Goal: Communication & Community: Answer question/provide support

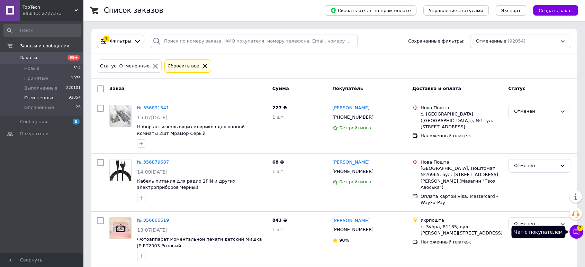
click at [578, 229] on span "2" at bounding box center [580, 228] width 6 height 6
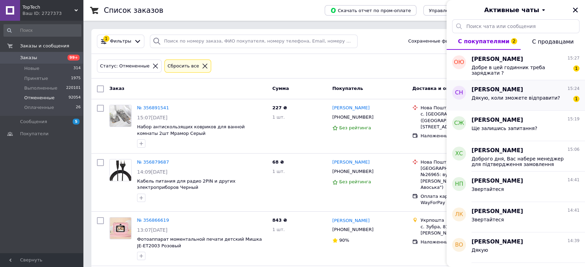
click at [527, 96] on span "Дякую, коли зможете відправити?" at bounding box center [516, 98] width 89 height 6
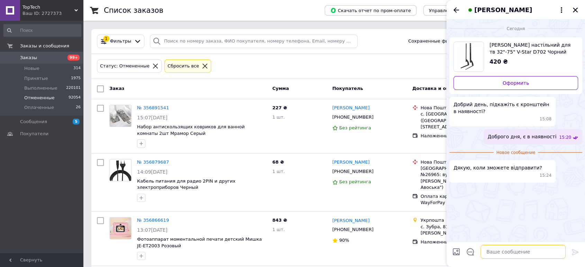
click at [505, 246] on textarea at bounding box center [523, 252] width 85 height 14
type textarea "2"
paste textarea "відправка протягом 2-3х днів"
type textarea "відправка протягом 2-3х днів"
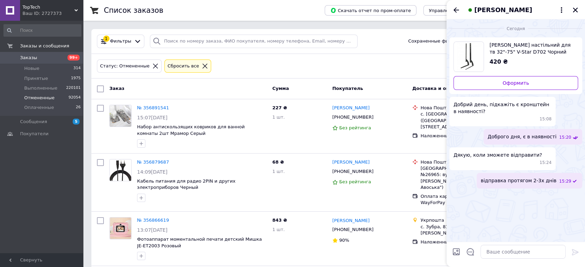
click at [462, 12] on div "[PERSON_NAME]" at bounding box center [516, 9] width 139 height 19
click at [462, 11] on div "[PERSON_NAME]" at bounding box center [516, 9] width 139 height 19
click at [457, 12] on icon "Назад" at bounding box center [456, 10] width 8 height 8
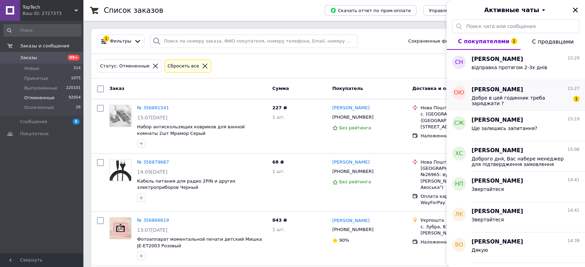
click at [545, 104] on div "Добре в цей годинник треба заряджати ?" at bounding box center [521, 100] width 98 height 11
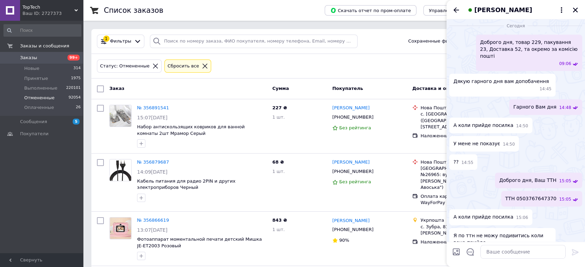
scroll to position [425, 0]
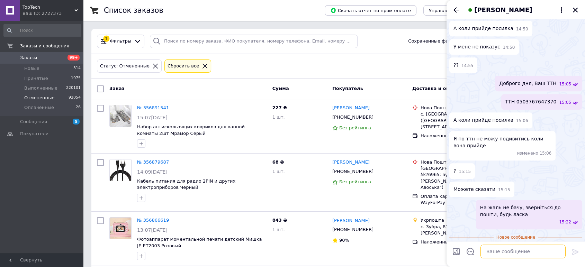
click at [506, 258] on textarea at bounding box center [523, 252] width 85 height 14
type textarea "так"
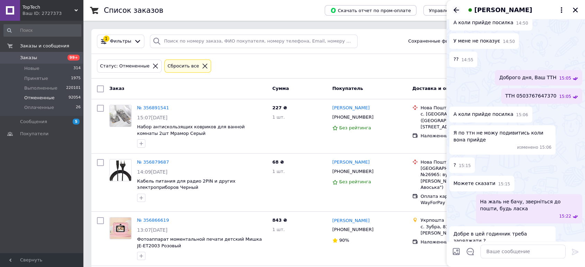
click at [456, 10] on icon "Назад" at bounding box center [456, 10] width 8 height 8
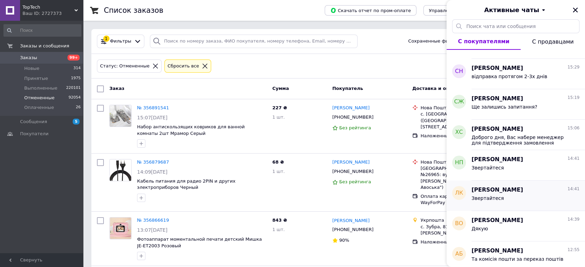
scroll to position [0, 0]
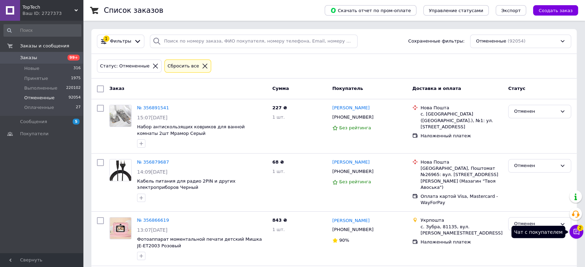
click at [576, 227] on button "Чат с покупателем 2" at bounding box center [577, 232] width 14 height 14
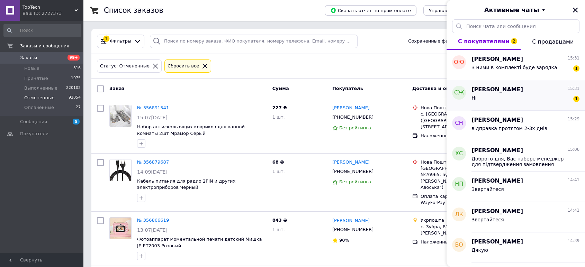
click at [518, 97] on div "Ні 1" at bounding box center [526, 99] width 108 height 11
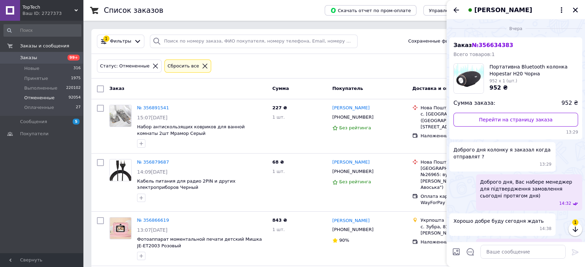
scroll to position [611, 0]
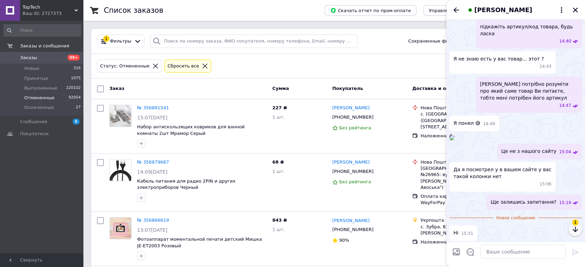
click at [576, 231] on icon "button" at bounding box center [575, 230] width 5 height 6
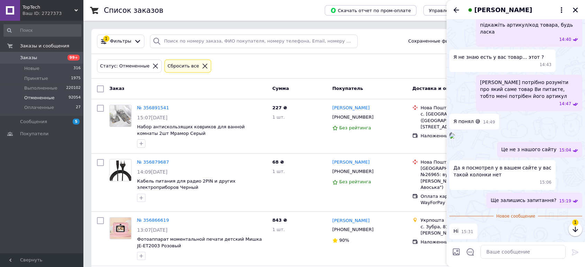
scroll to position [654, 0]
click at [525, 248] on textarea at bounding box center [523, 252] width 85 height 14
type textarea "п"
type textarea "Гарного Вам дня"
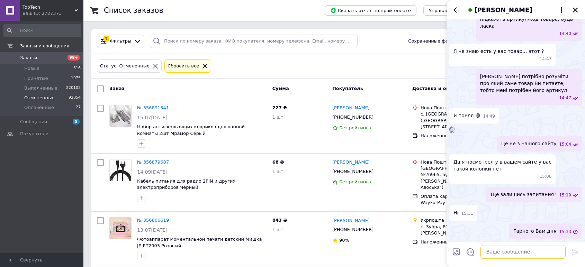
scroll to position [660, 0]
click at [455, 10] on icon "Назад" at bounding box center [456, 10] width 8 height 8
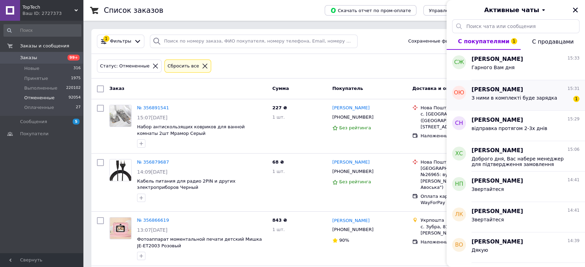
click at [536, 91] on div "Олександр Юраш 15:31" at bounding box center [526, 90] width 108 height 8
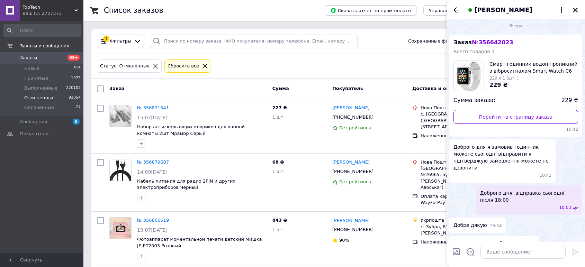
scroll to position [0, 0]
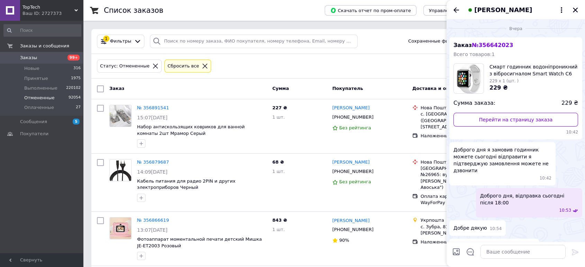
click at [505, 73] on span "Смарт годинник водоніпроникний з вібросигналом Smart Watch C6 HS-45 Білий" at bounding box center [534, 70] width 89 height 14
click at [504, 121] on link "Перейти на страницу заказа" at bounding box center [516, 120] width 125 height 14
click at [499, 244] on div at bounding box center [523, 251] width 91 height 19
click at [500, 254] on textarea at bounding box center [523, 252] width 85 height 14
type textarea "тільки шнур"
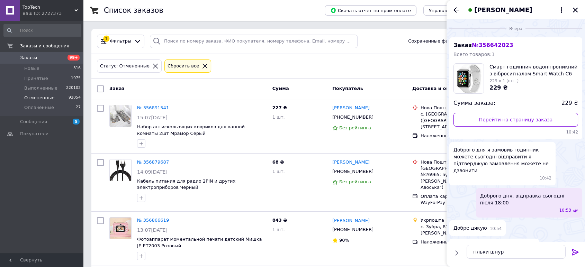
click at [573, 250] on icon at bounding box center [575, 252] width 8 height 8
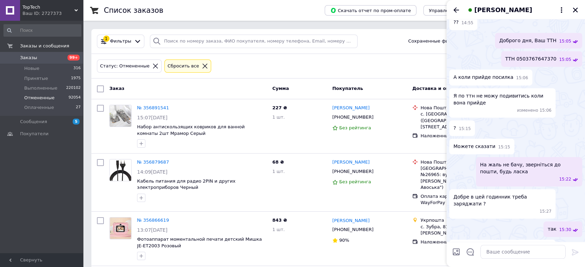
click at [460, 16] on div "[PERSON_NAME]" at bounding box center [516, 9] width 139 height 19
click at [448, 3] on div "[PERSON_NAME]" at bounding box center [516, 9] width 139 height 19
click at [462, 11] on div "[PERSON_NAME]" at bounding box center [516, 9] width 139 height 19
click at [460, 10] on icon "Назад" at bounding box center [456, 10] width 8 height 8
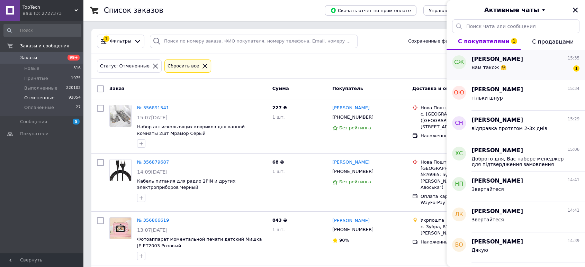
click at [496, 72] on div "Вам також 🤗" at bounding box center [489, 70] width 35 height 10
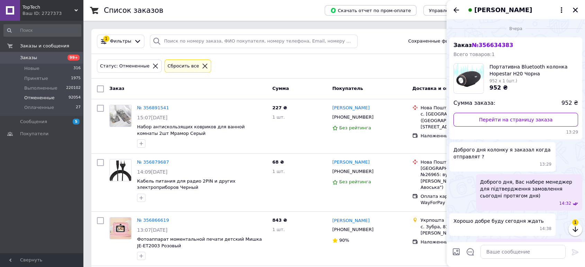
scroll to position [690, 0]
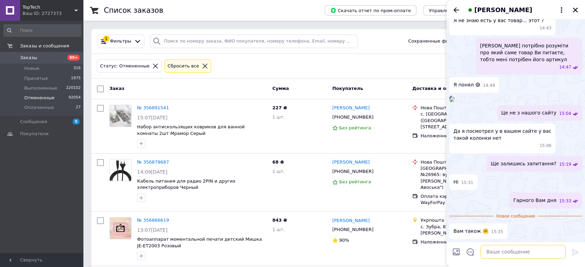
click at [512, 251] on textarea at bounding box center [523, 252] width 85 height 14
type textarea "дякую"
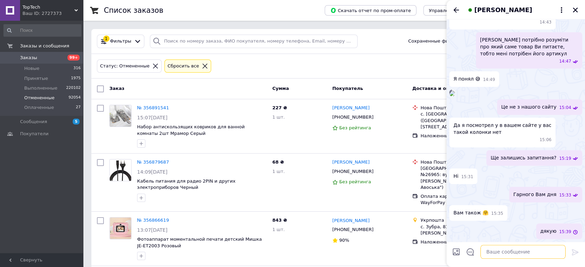
scroll to position [697, 0]
click at [448, 3] on div "[PERSON_NAME]" at bounding box center [516, 9] width 139 height 19
drag, startPoint x: 449, startPoint y: 4, endPoint x: 454, endPoint y: 6, distance: 5.0
click at [451, 5] on div "[PERSON_NAME]" at bounding box center [516, 9] width 139 height 19
click at [454, 6] on icon "Назад" at bounding box center [456, 10] width 8 height 8
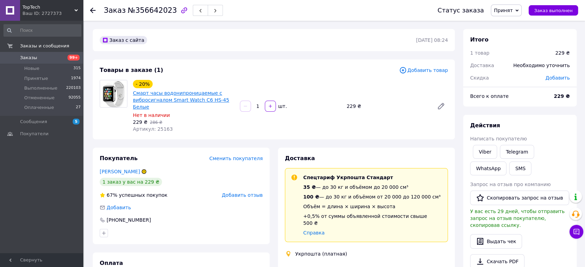
click at [172, 99] on link "Смарт часы водонипроницаемые с вибросигналом Smart Watch C6 HS-45 Белые" at bounding box center [181, 99] width 96 height 19
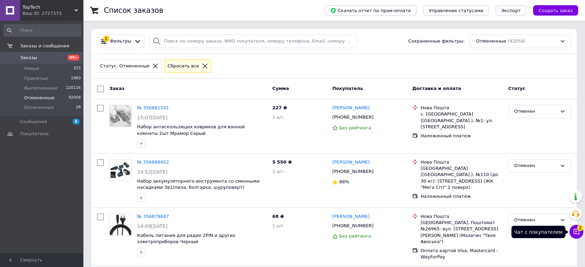
click at [578, 232] on icon at bounding box center [576, 232] width 7 height 7
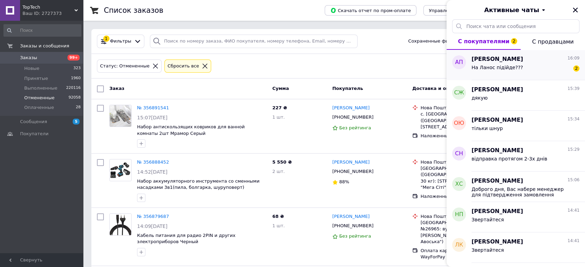
click at [511, 70] on span "На Ланос підійде???" at bounding box center [498, 68] width 52 height 6
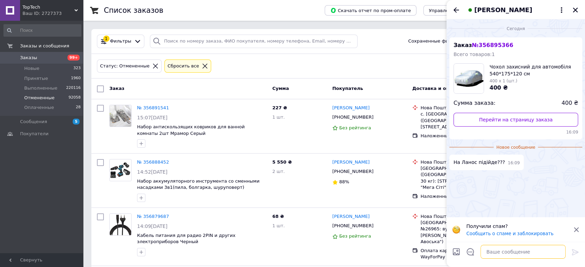
click at [526, 248] on textarea at bounding box center [523, 252] width 85 height 14
type textarea "м"
paste textarea "Не консультуємо по марці машини, у товара є розмір, ви заміряєте машину, та вир…"
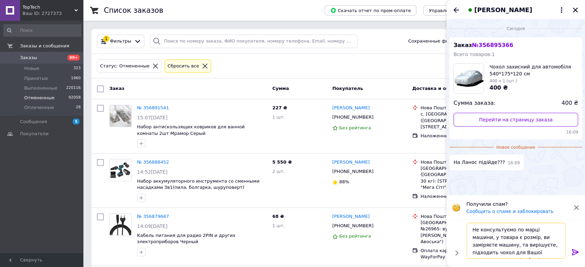
click at [472, 233] on textarea "Не консультуємо по марці машини, у товара є розмір, ви заміряєте машину, та вир…" at bounding box center [516, 241] width 99 height 36
type textarea "Доброго дня, Не консультуємо по марці машини, у товара є розмір, ви заміряєте м…"
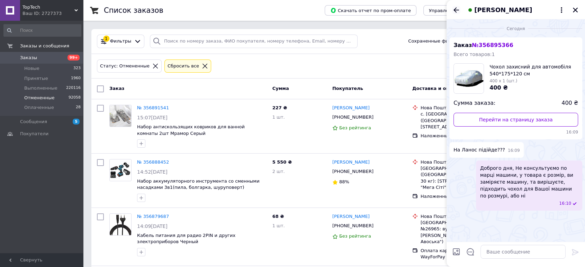
click at [454, 10] on icon "Назад" at bounding box center [457, 9] width 6 height 5
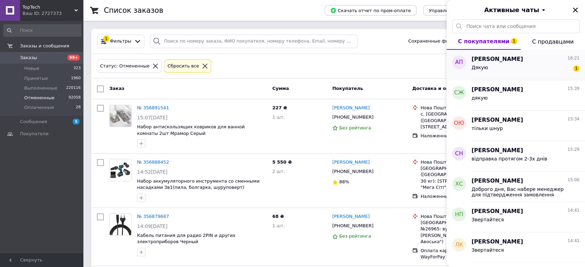
click at [549, 63] on div "Дякую 1" at bounding box center [526, 68] width 108 height 11
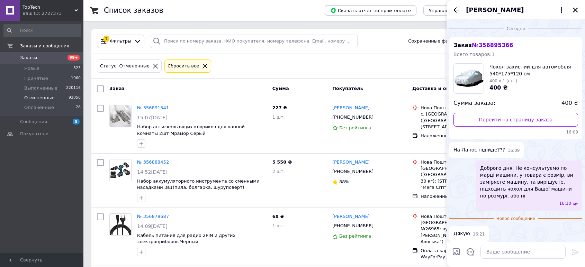
click at [518, 238] on div "Сегодня Заказ № 356895366 Всего товаров: 1 Чохол захисний для автомобіля 540*17…" at bounding box center [516, 131] width 139 height 225
click at [518, 251] on textarea at bounding box center [523, 252] width 85 height 14
type textarea "9"
type textarea "Звертайтеся"
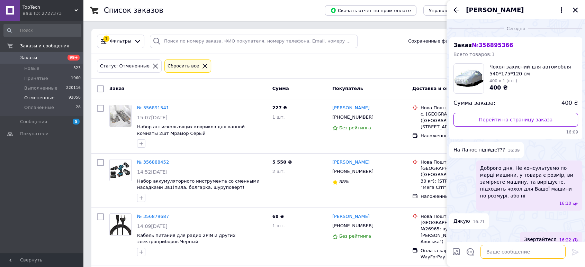
scroll to position [1, 0]
click at [453, 13] on icon "Назад" at bounding box center [456, 10] width 8 height 8
